Goal: Contribute content

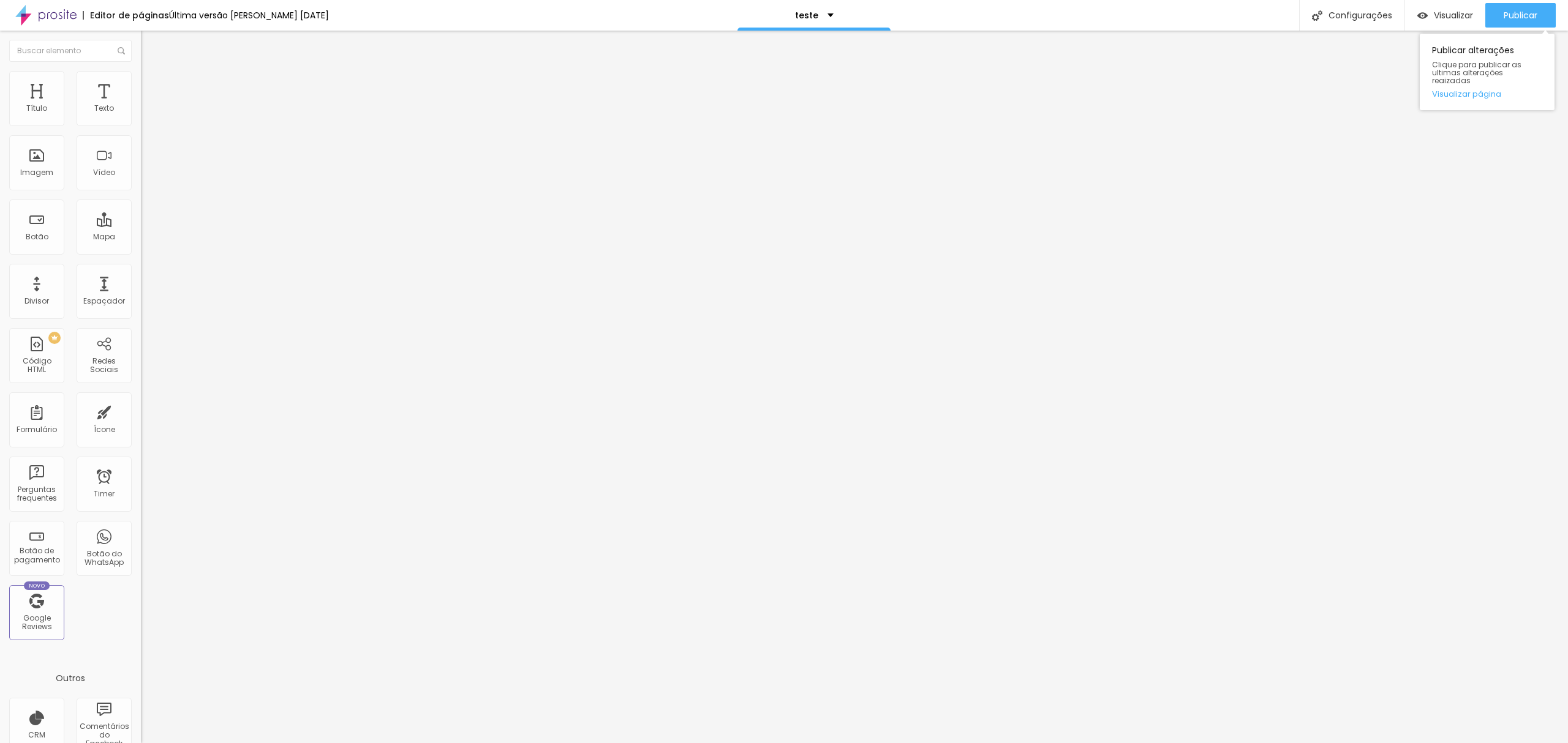
click at [1477, 93] on div "Publicar alterações Clique para publicar as ultimas alterações reaizadas Visual…" at bounding box center [1487, 72] width 134 height 76
click at [1477, 91] on div "Publicar alterações Clique para publicar as ultimas alterações reaizadas Visual…" at bounding box center [1487, 72] width 134 height 76
click at [1477, 90] on link "Visualizar página" at bounding box center [1487, 94] width 110 height 8
click at [1504, 15] on span "Publicar" at bounding box center [1520, 15] width 34 height 10
click at [1496, 18] on button "Publicar" at bounding box center [1520, 15] width 70 height 24
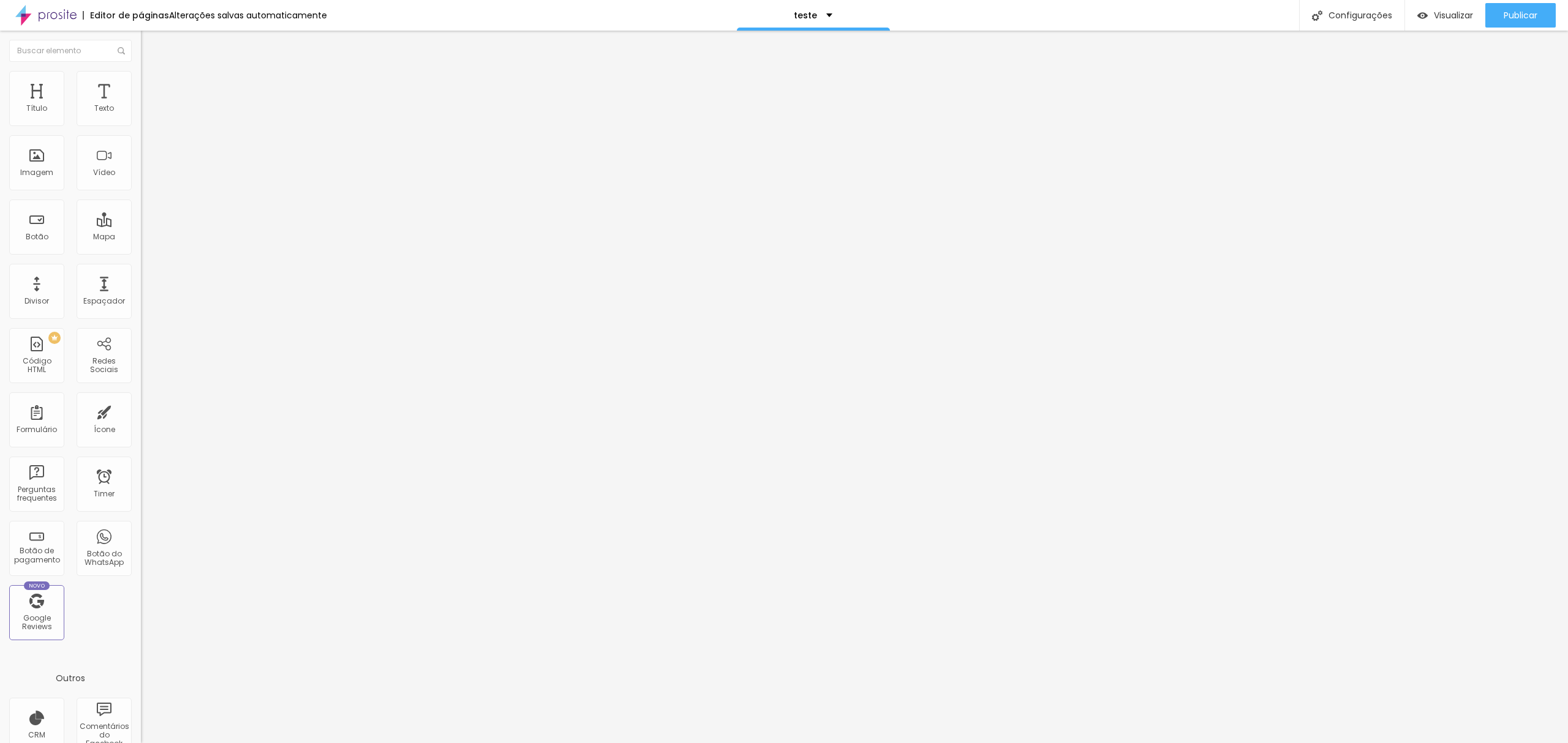
click at [141, 178] on div "< script type = "text/javascript" > function importHotmart ( ) { var imported =…" at bounding box center [537, 153] width 793 height 93
click at [141, 105] on span "Trocar imagem" at bounding box center [174, 100] width 67 height 10
